Goal: Task Accomplishment & Management: Complete application form

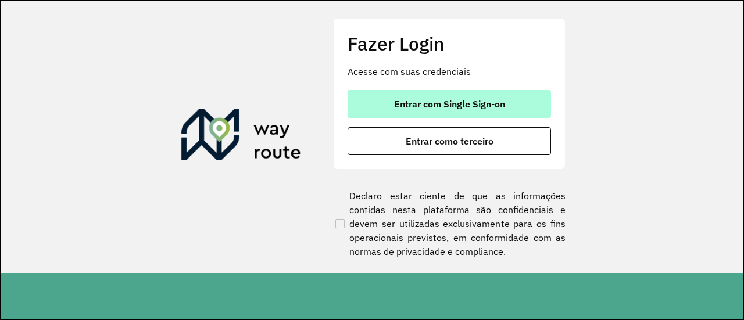
click at [420, 99] on span "Entrar com Single Sign-on" at bounding box center [449, 103] width 111 height 9
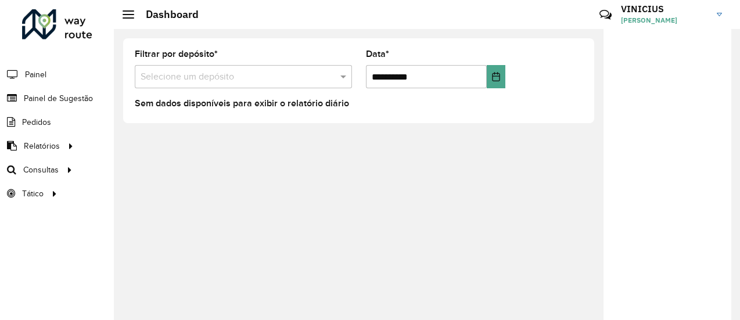
click at [234, 74] on input "text" at bounding box center [232, 77] width 182 height 14
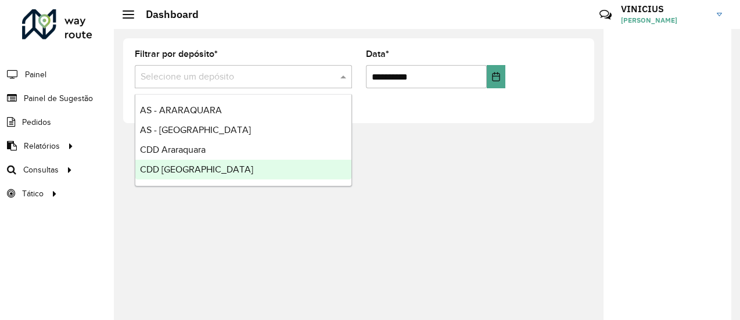
click at [185, 171] on span "CDD [GEOGRAPHIC_DATA]" at bounding box center [196, 169] width 113 height 10
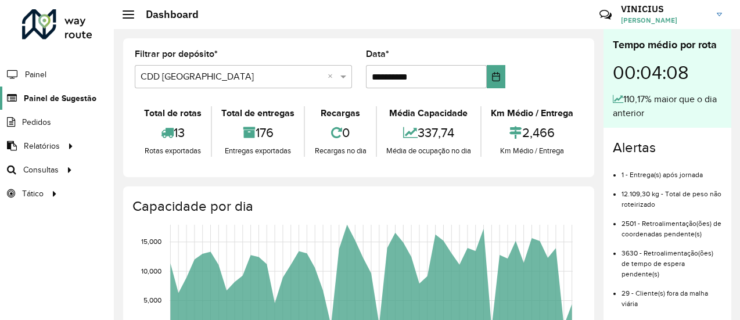
click at [67, 100] on span "Painel de Sugestão" at bounding box center [60, 98] width 73 height 12
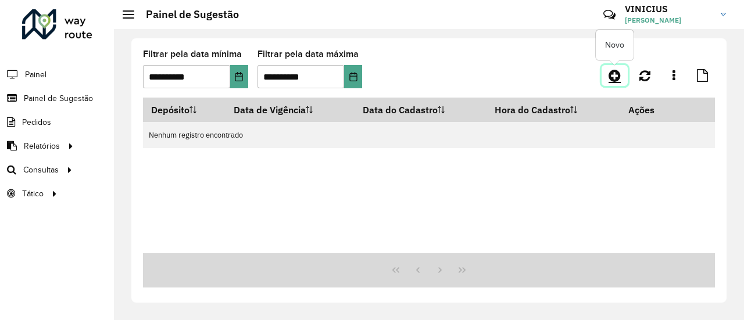
click at [612, 75] on icon at bounding box center [614, 76] width 12 height 14
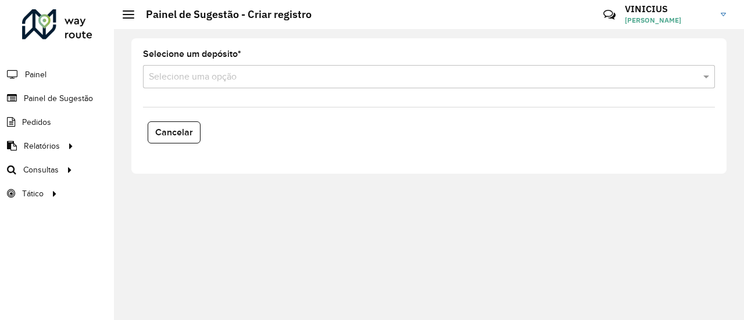
click at [253, 83] on input "text" at bounding box center [417, 77] width 537 height 14
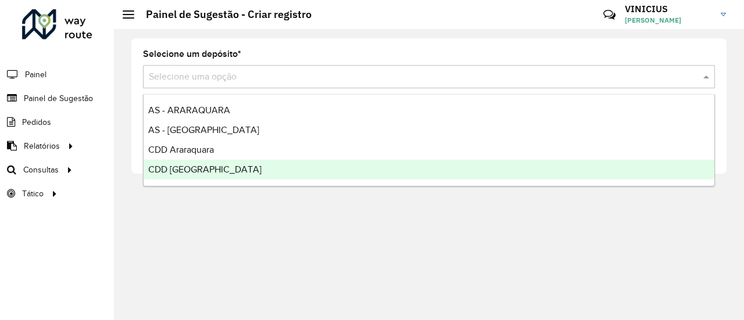
click at [198, 166] on span "CDD [GEOGRAPHIC_DATA]" at bounding box center [204, 169] width 113 height 10
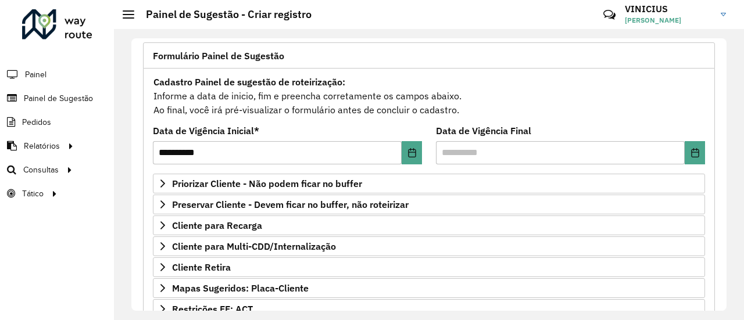
scroll to position [116, 0]
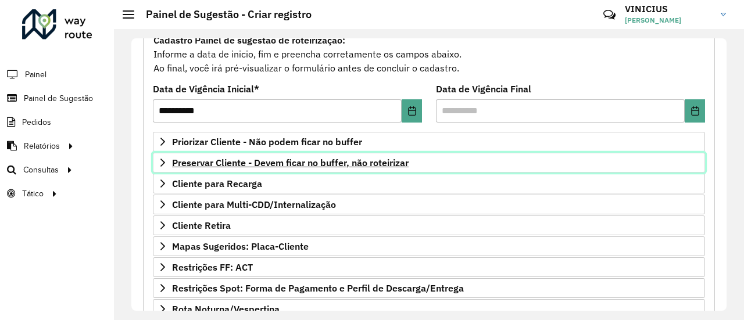
click at [216, 158] on span "Preservar Cliente - Devem ficar no buffer, não roteirizar" at bounding box center [290, 162] width 236 height 9
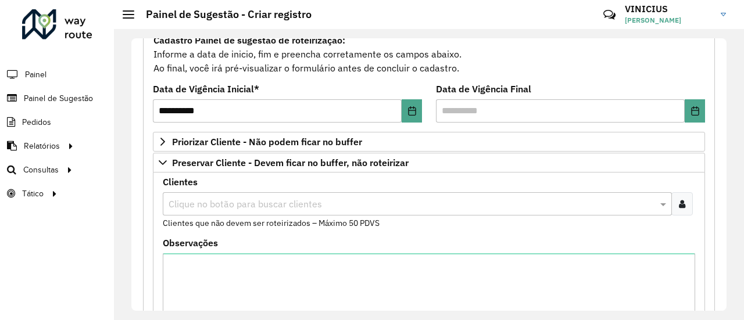
click at [194, 202] on input "text" at bounding box center [411, 205] width 491 height 14
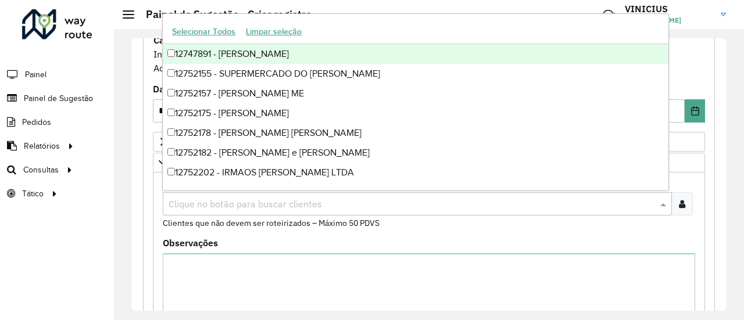
paste input "*****"
type input "*****"
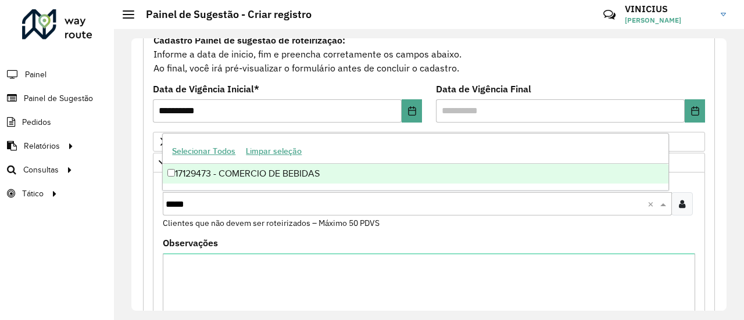
click at [166, 168] on div "17129473 - COMERCIO DE BEBIDAS" at bounding box center [415, 174] width 505 height 20
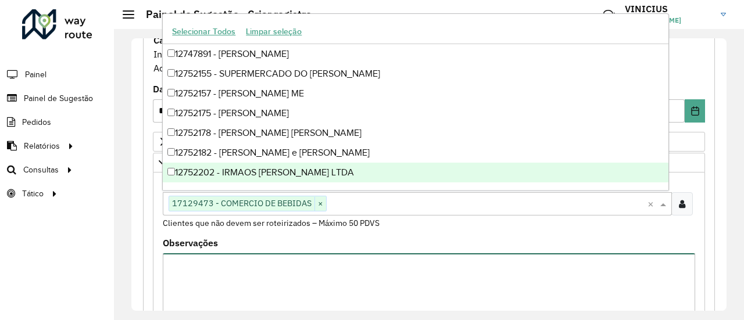
click at [268, 260] on textarea "Observações" at bounding box center [429, 302] width 532 height 98
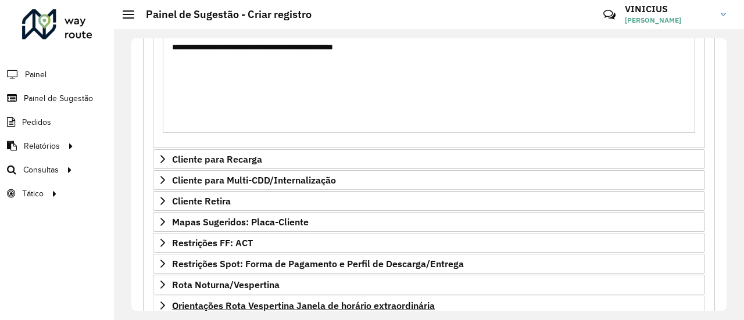
scroll to position [446, 0]
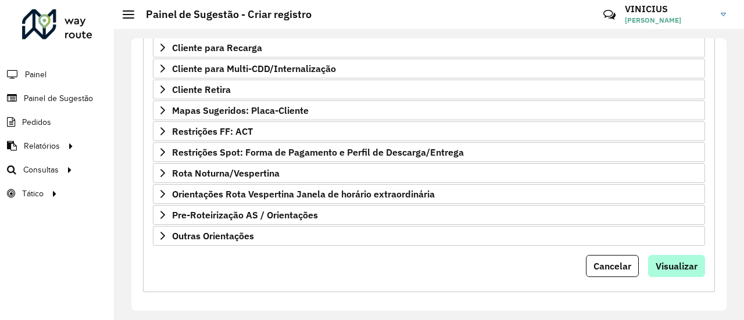
type textarea "**********"
click at [664, 263] on span "Visualizar" at bounding box center [676, 266] width 42 height 12
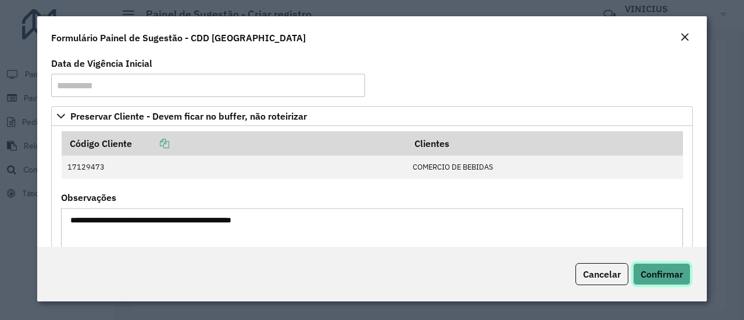
click at [671, 269] on span "Confirmar" at bounding box center [661, 274] width 42 height 12
